Goal: Task Accomplishment & Management: Manage account settings

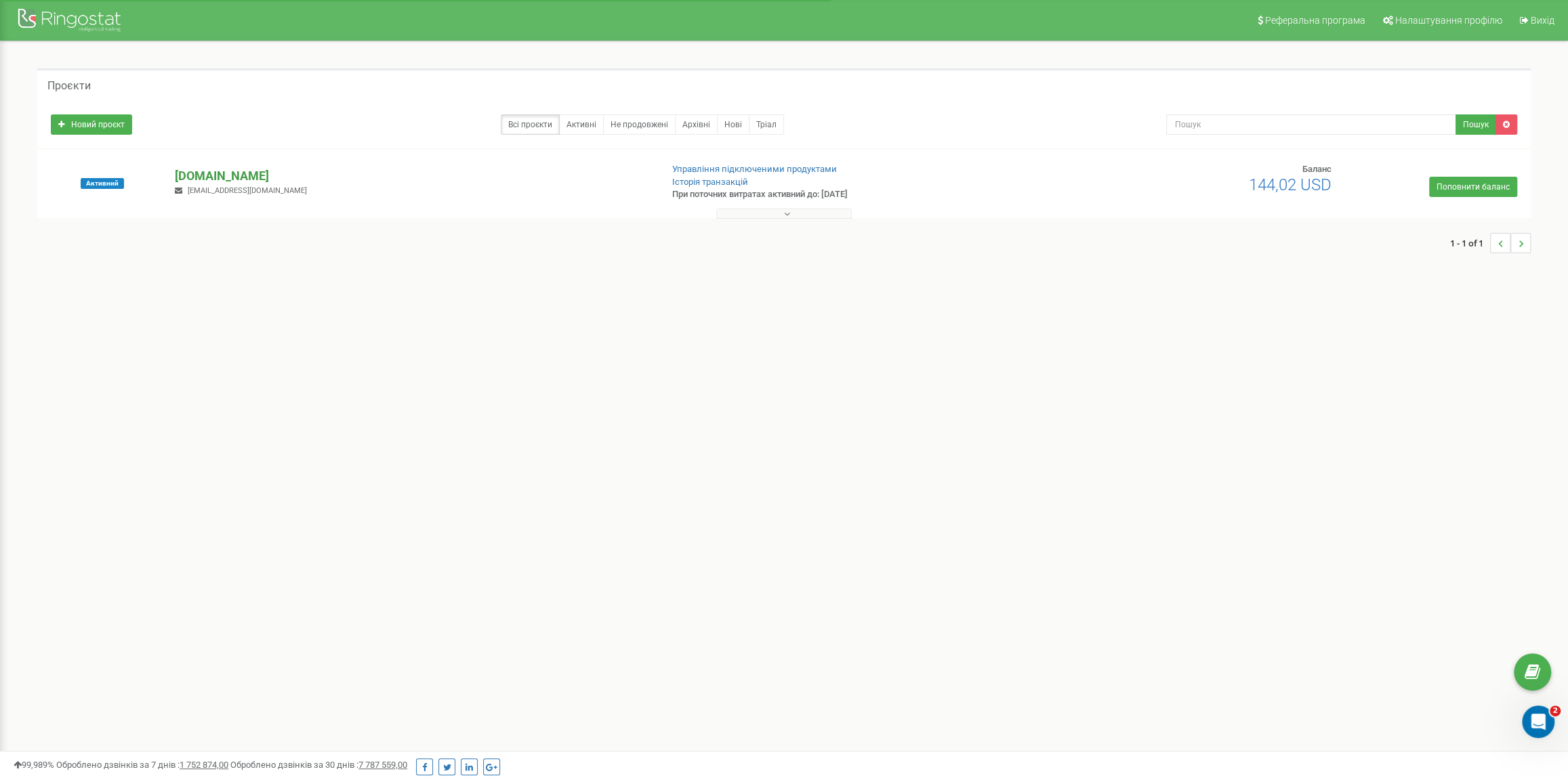
click at [201, 178] on p "[DOMAIN_NAME]" at bounding box center [412, 176] width 475 height 17
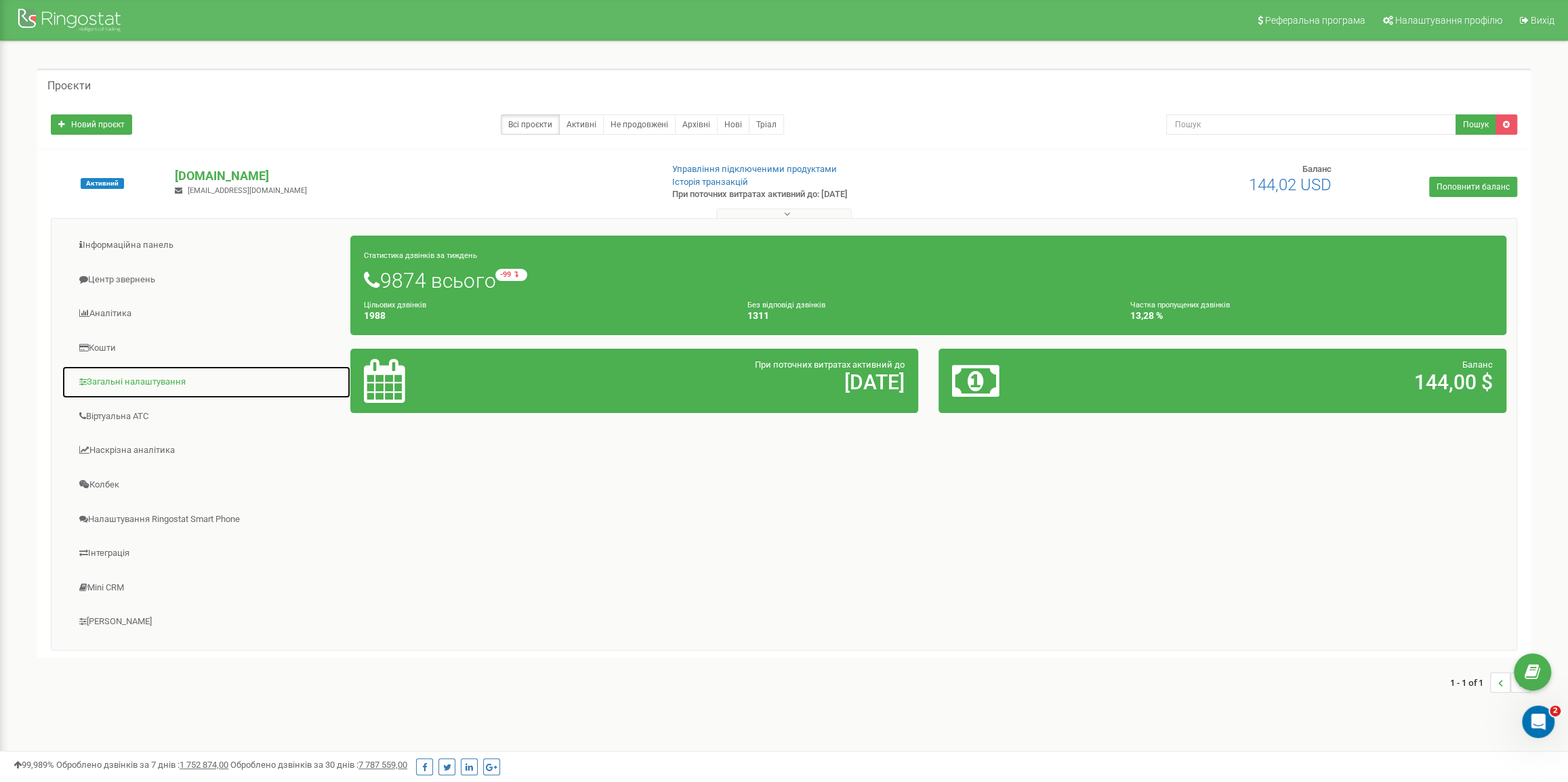
click at [101, 384] on link "Загальні налаштування" at bounding box center [206, 382] width 289 height 33
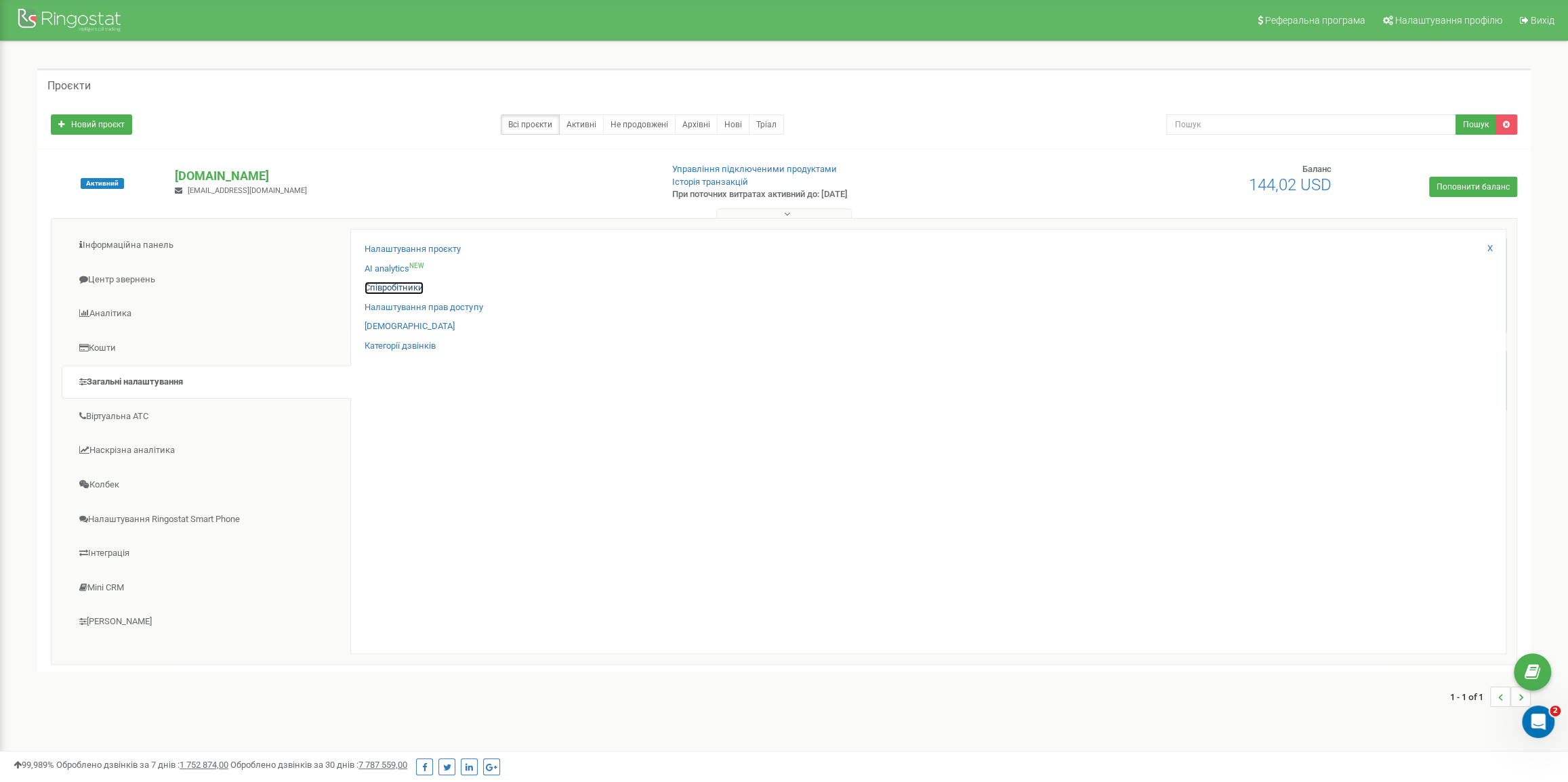
click at [405, 289] on link "Співробітники" at bounding box center [394, 288] width 59 height 13
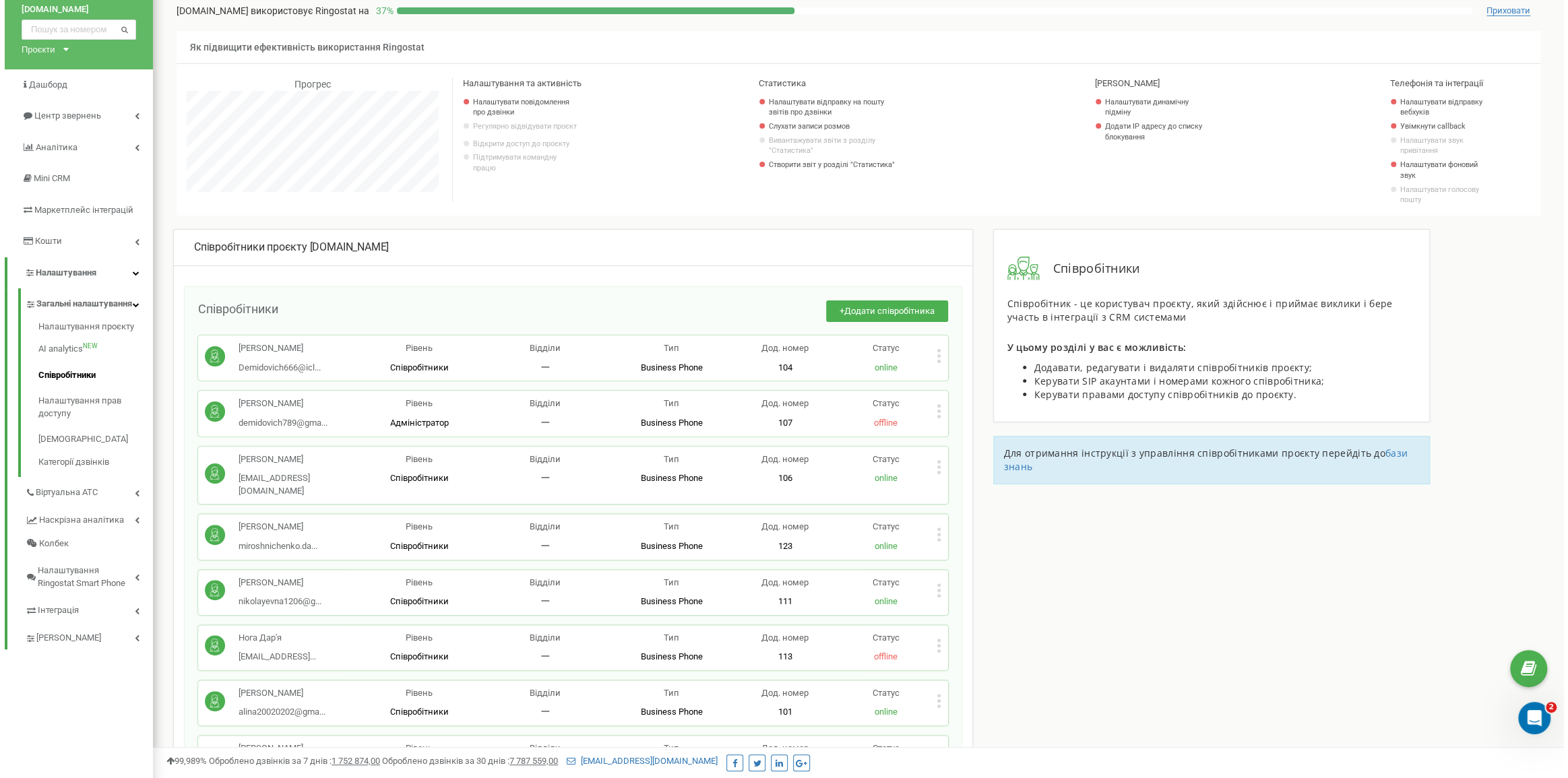
scroll to position [411, 0]
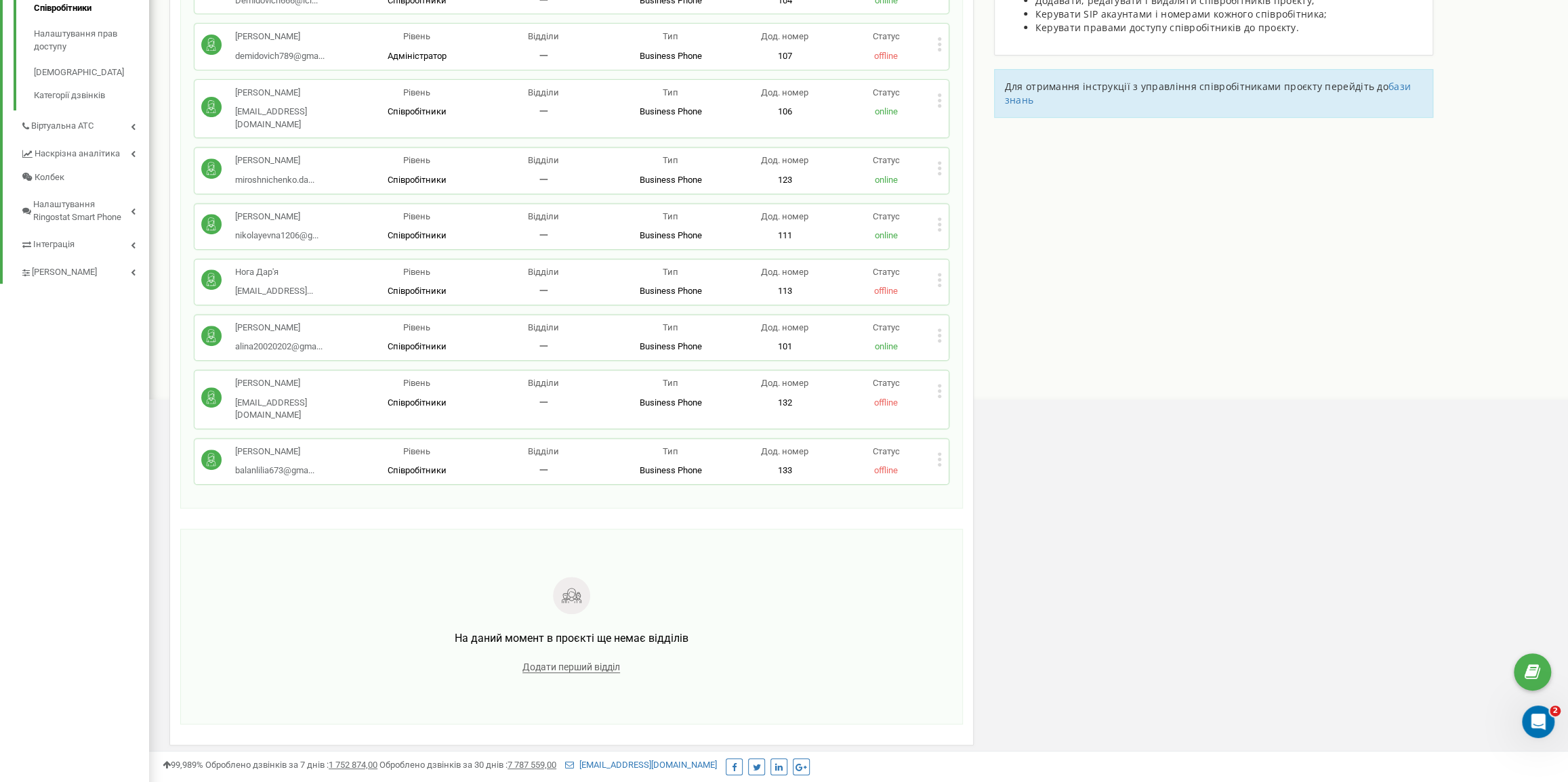
click at [938, 463] on icon at bounding box center [939, 465] width 4 height 4
click at [972, 505] on span "Видалити співробітника" at bounding box center [1009, 502] width 108 height 9
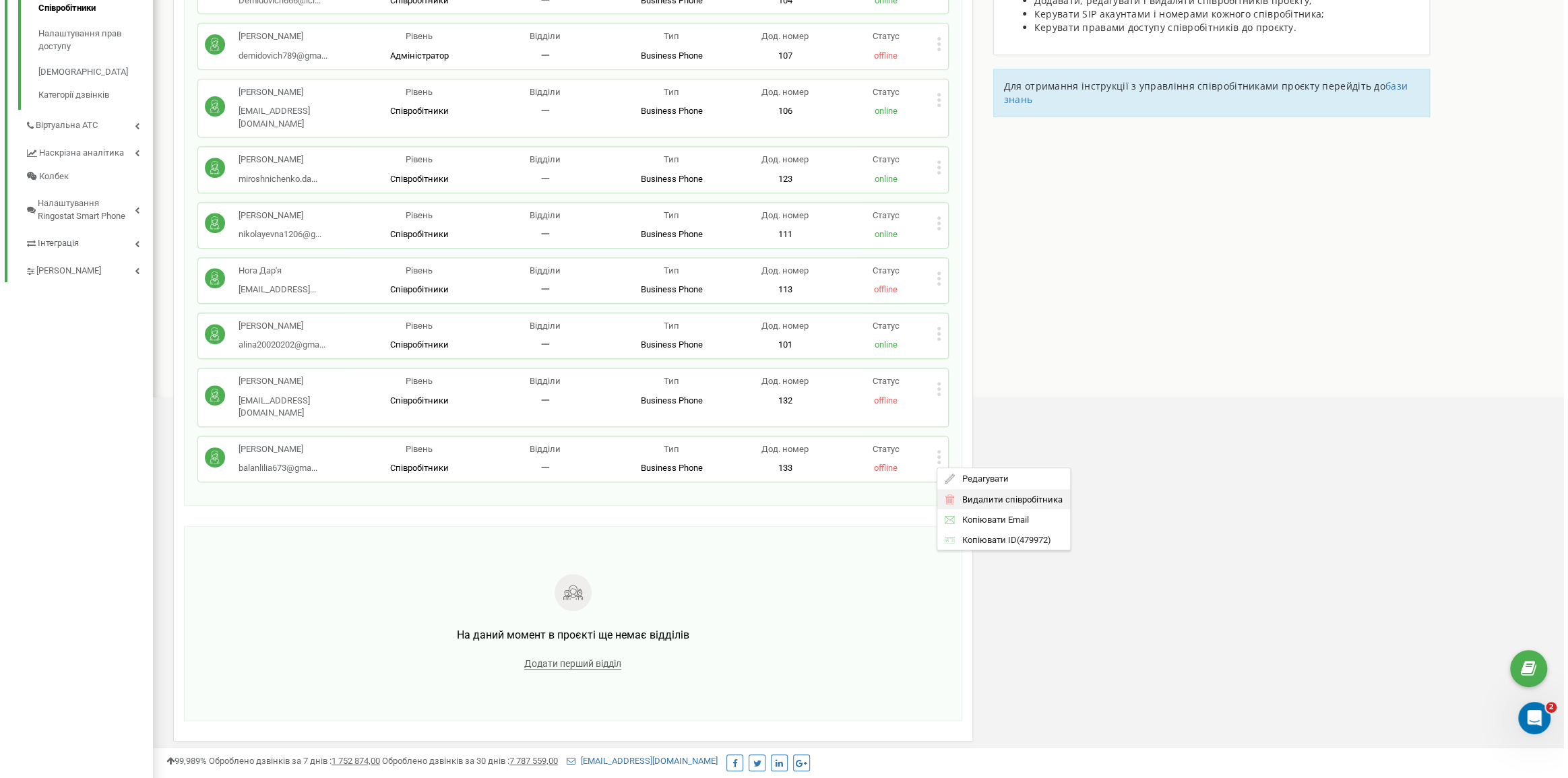
scroll to position [809, 1420]
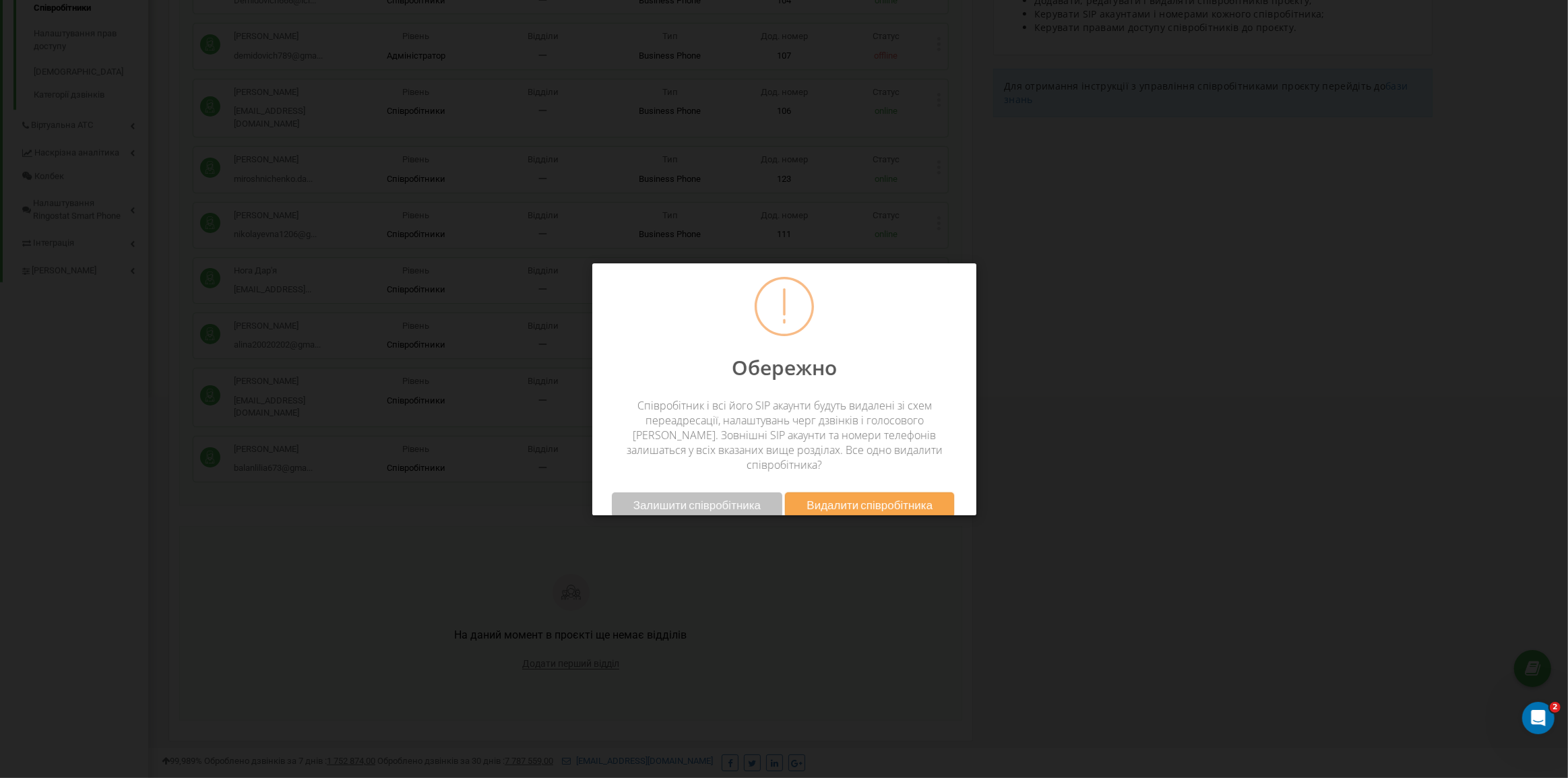
click at [860, 498] on span "Видалити співробітника" at bounding box center [870, 505] width 126 height 15
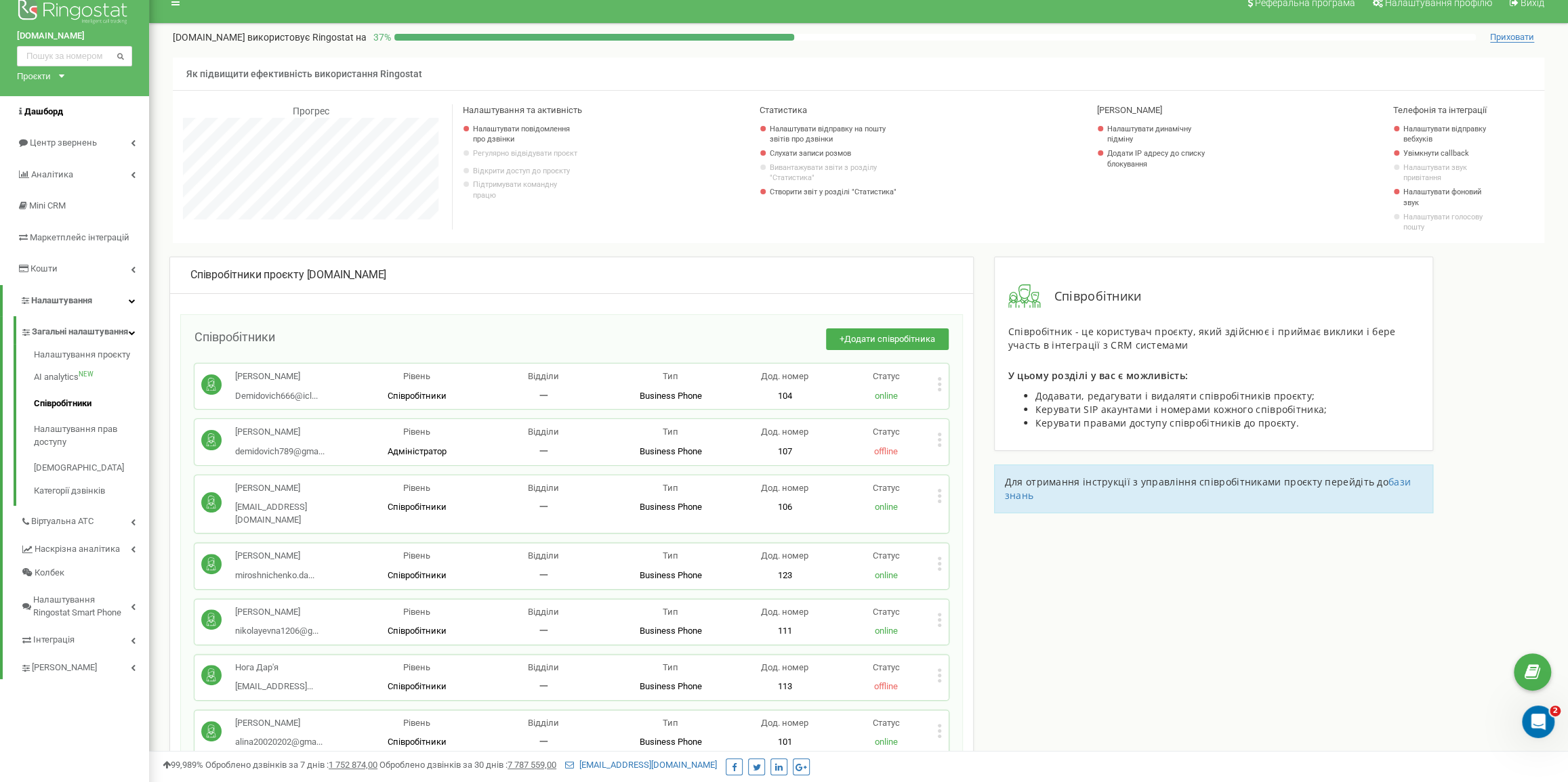
scroll to position [0, 0]
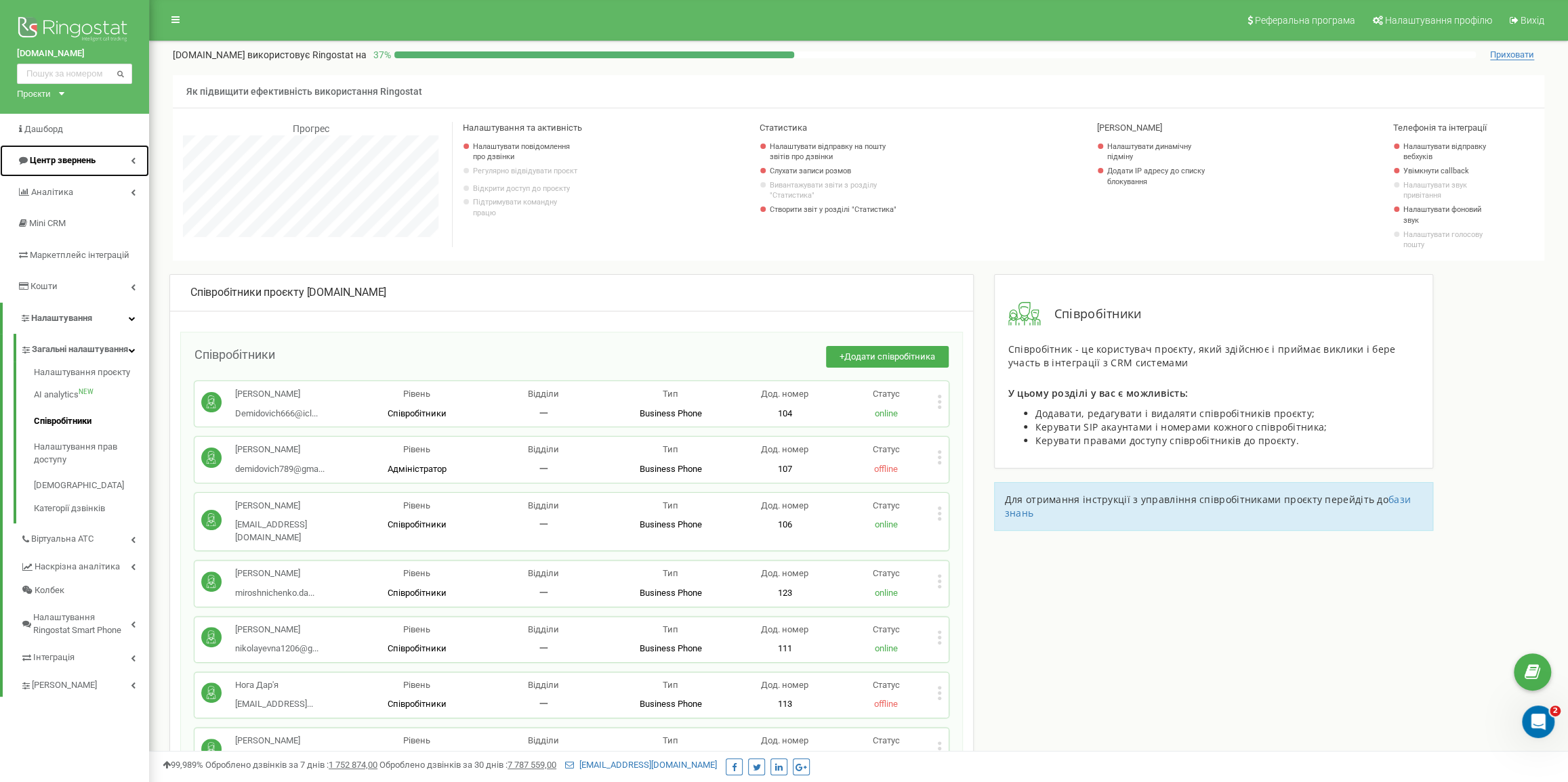
click at [58, 155] on span "Центр звернень" at bounding box center [63, 159] width 66 height 10
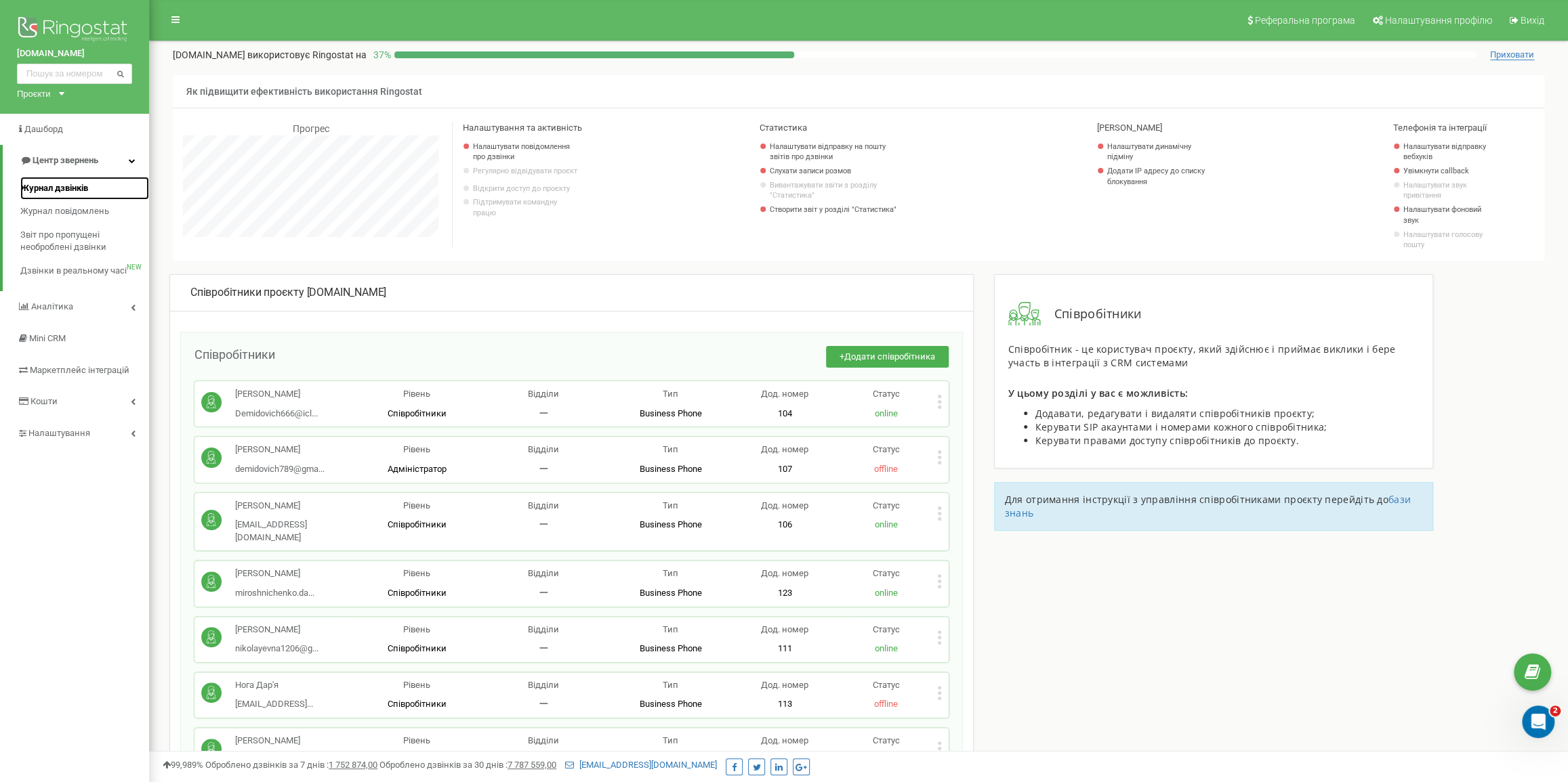
click at [61, 188] on span "Журнал дзвінків" at bounding box center [54, 189] width 67 height 13
